Goal: Navigation & Orientation: Understand site structure

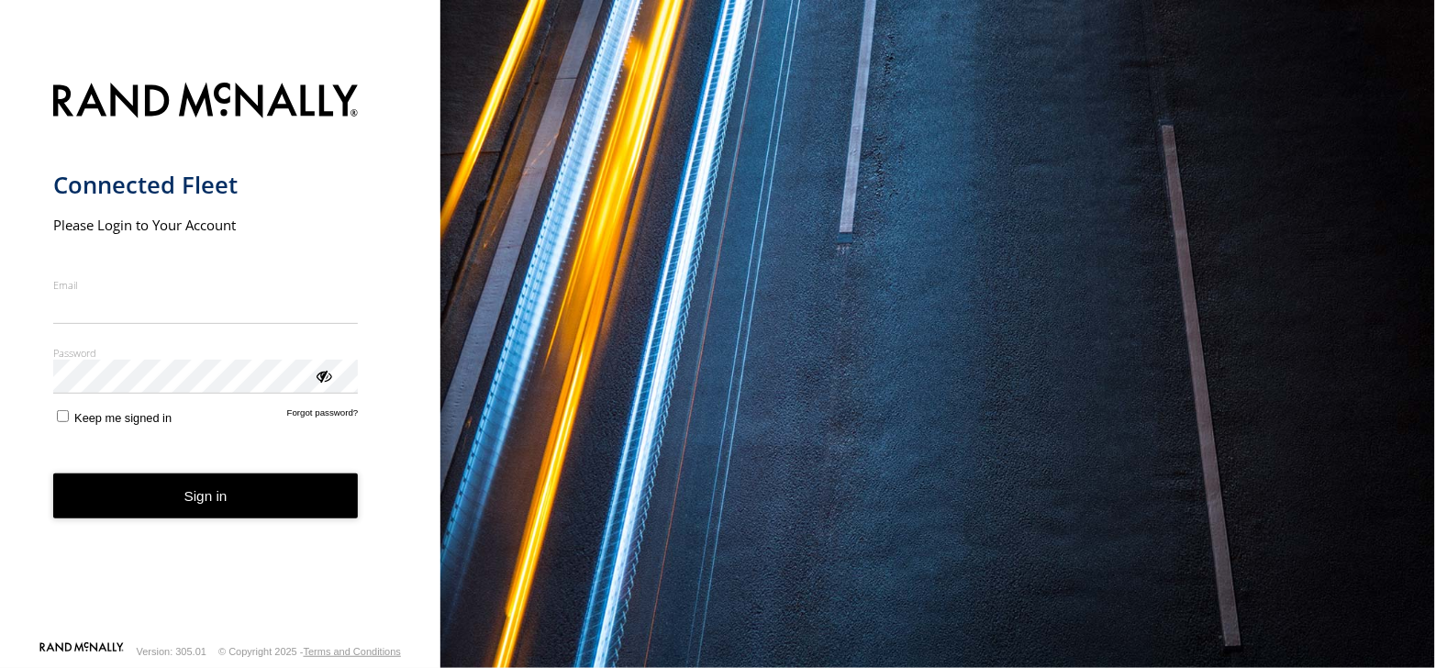
type input "**********"
click at [161, 517] on button "Sign in" at bounding box center [206, 496] width 306 height 45
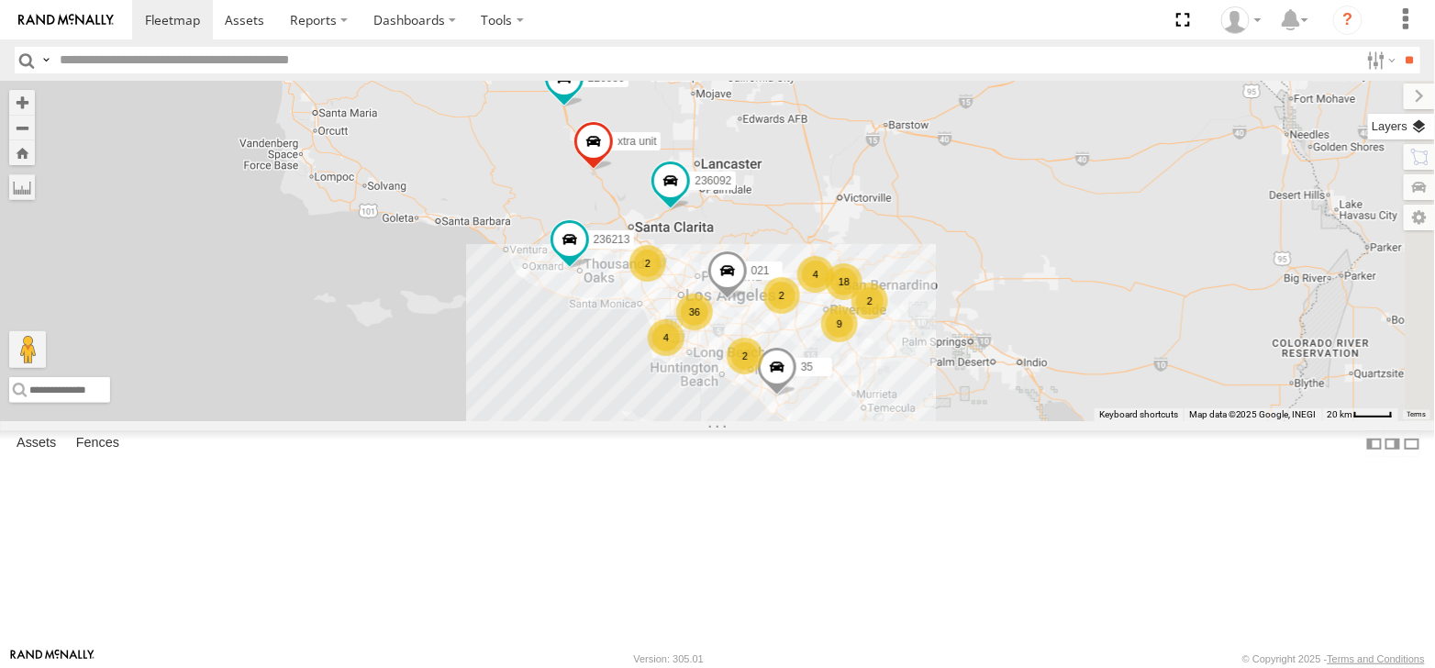
click at [1423, 132] on label at bounding box center [1401, 127] width 67 height 26
click at [0, 0] on label at bounding box center [0, 0] width 0 height 0
click at [0, 0] on span "Satellite" at bounding box center [0, 0] width 0 height 0
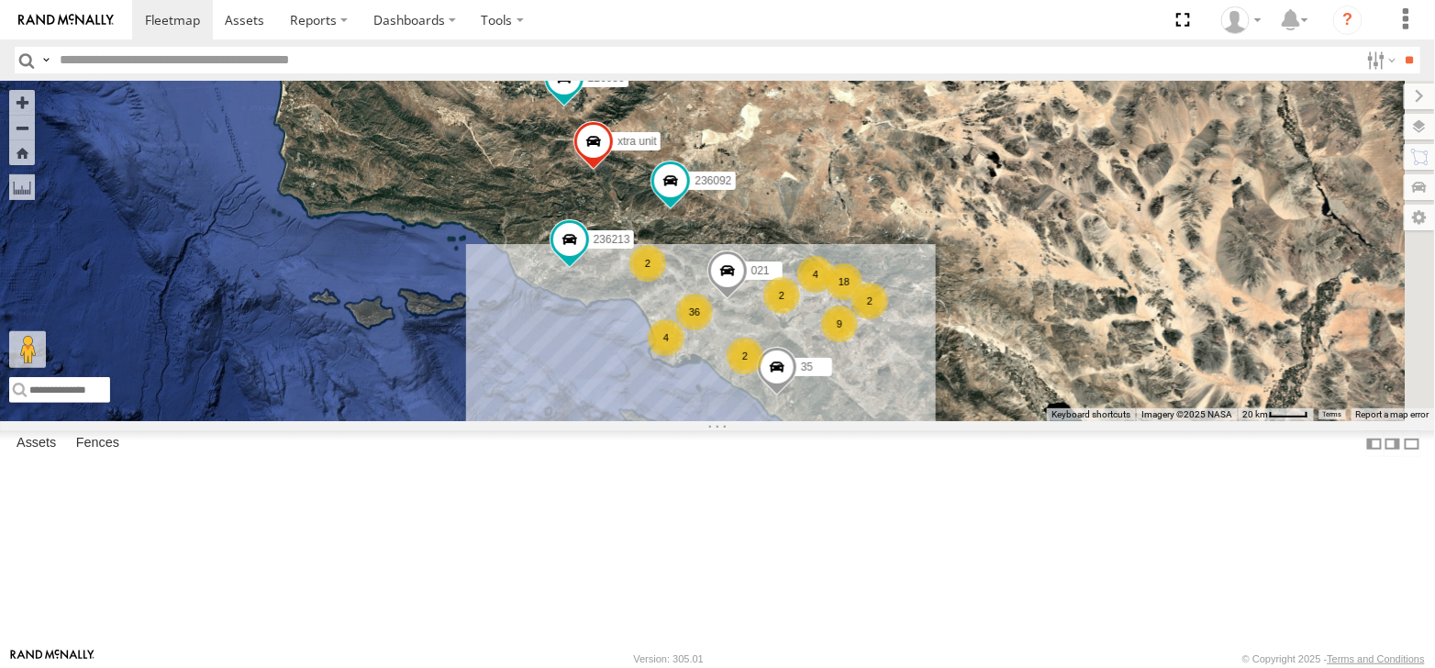
click at [0, 0] on span "Roadmap" at bounding box center [0, 0] width 0 height 0
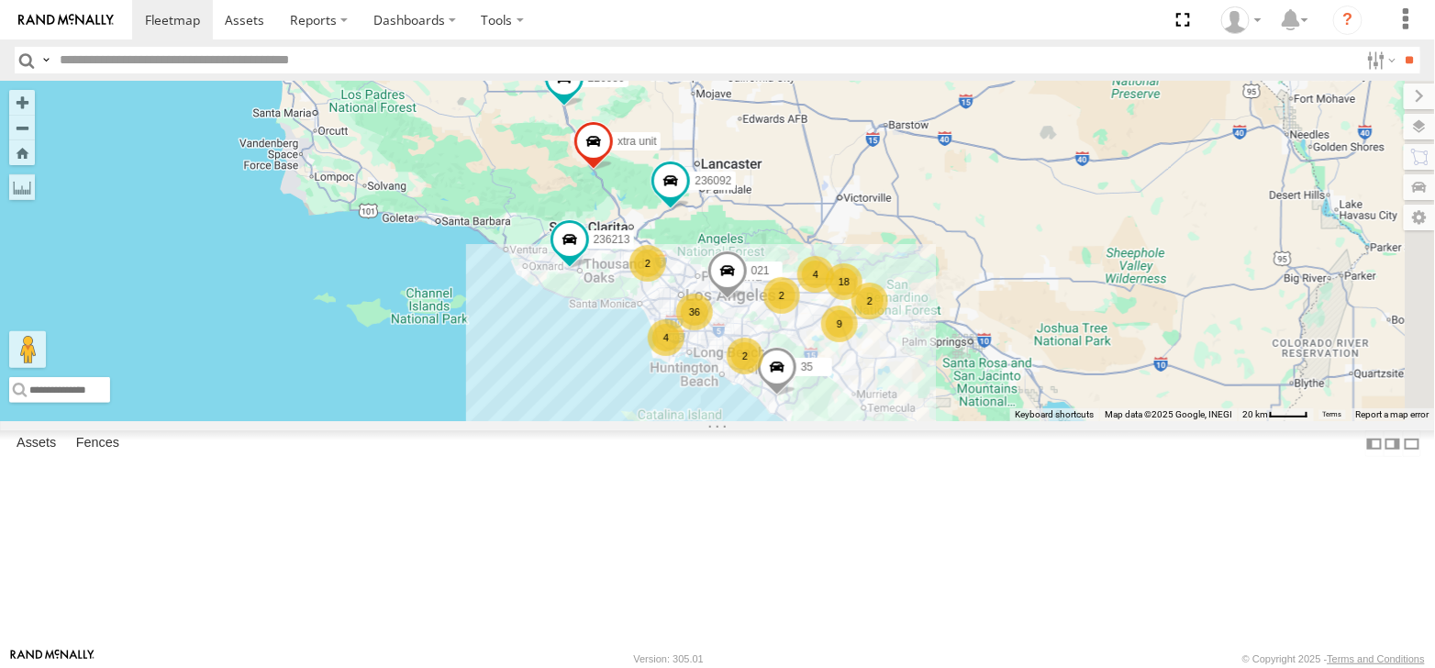
click at [0, 0] on span "Terrain" at bounding box center [0, 0] width 0 height 0
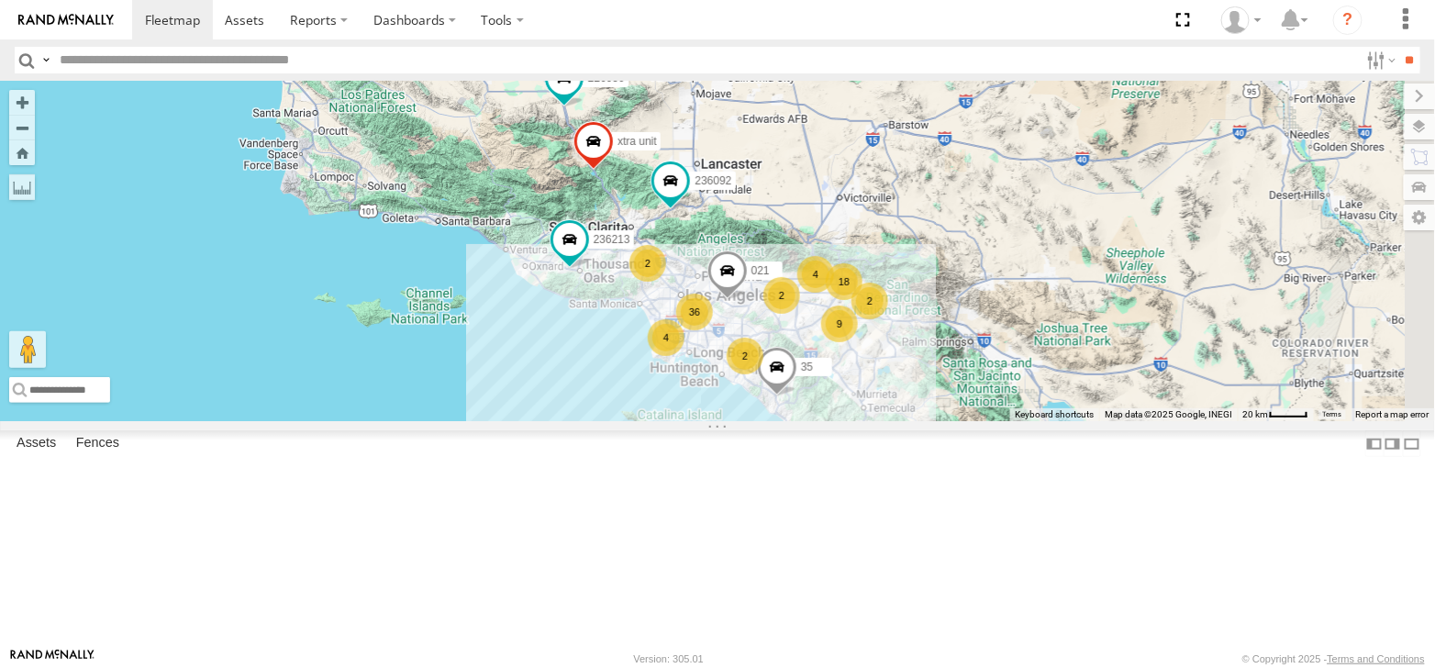
click at [0, 0] on span "Satellite" at bounding box center [0, 0] width 0 height 0
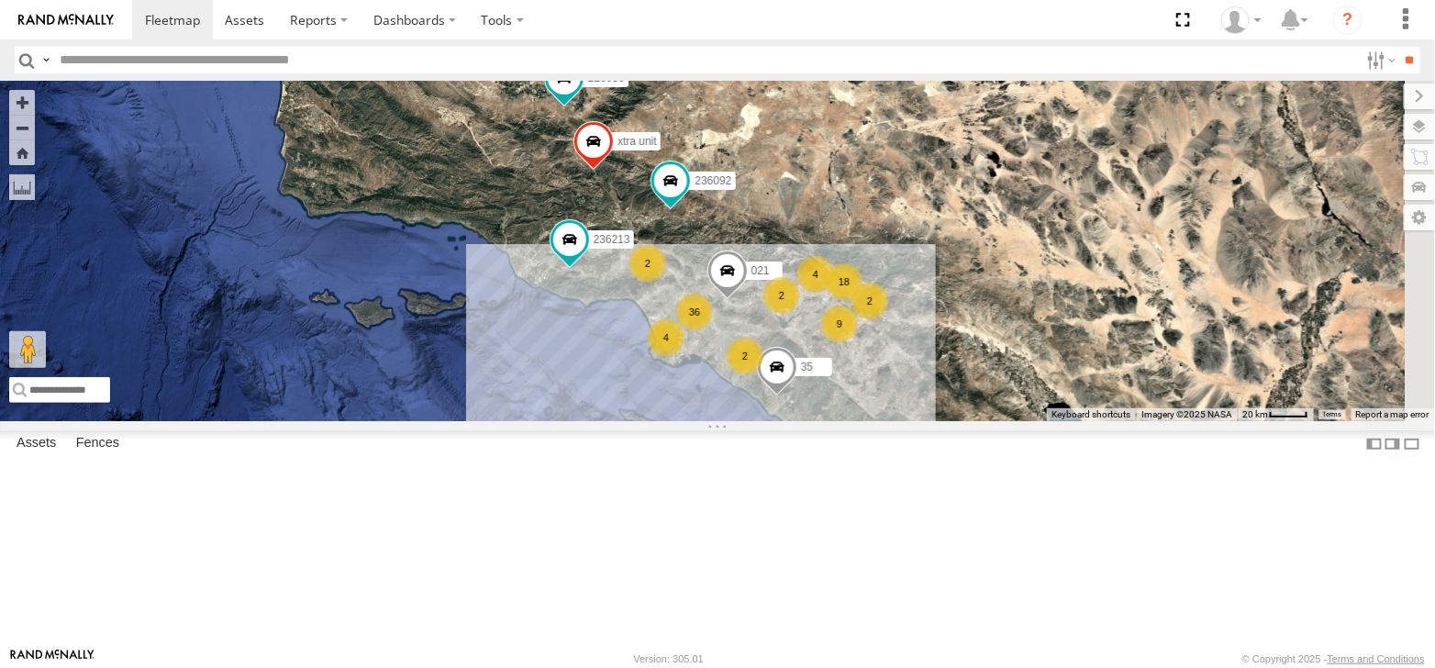
click at [0, 0] on span "Satellite + Roadmap" at bounding box center [0, 0] width 0 height 0
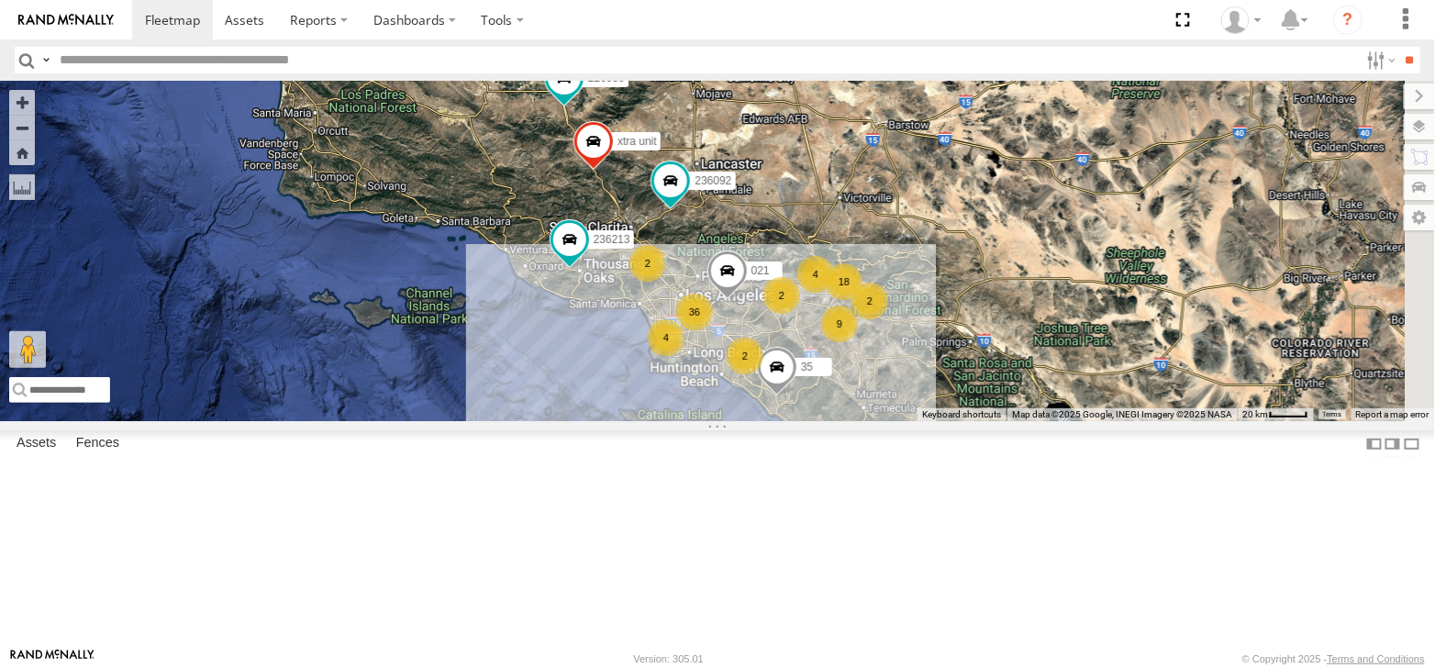
click at [1404, 102] on label at bounding box center [1419, 97] width 31 height 26
